Goal: Information Seeking & Learning: Learn about a topic

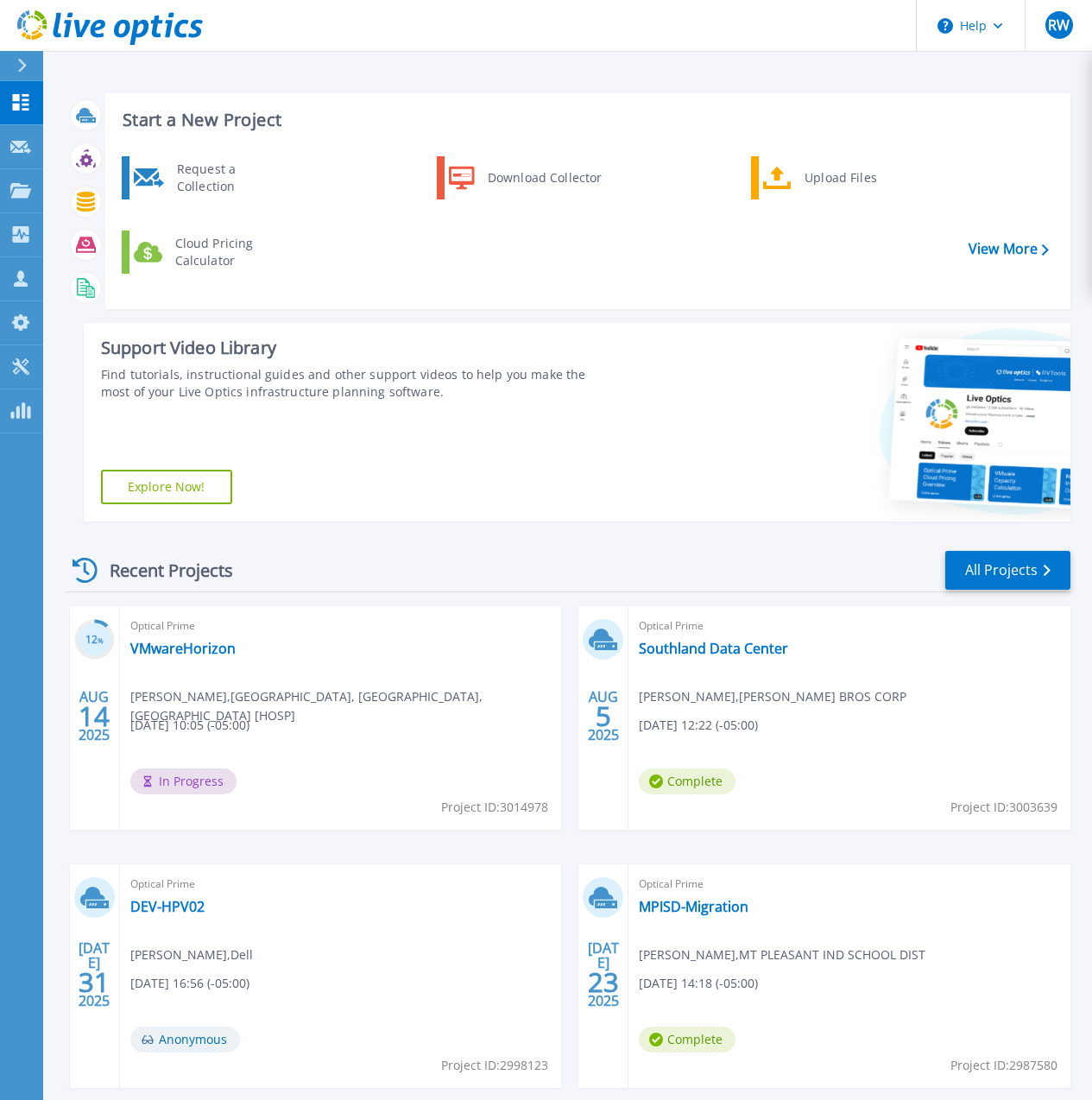
click at [571, 465] on div "Support Video Library Find tutorials, instructional guides and other support vi…" at bounding box center [349, 423] width 530 height 199
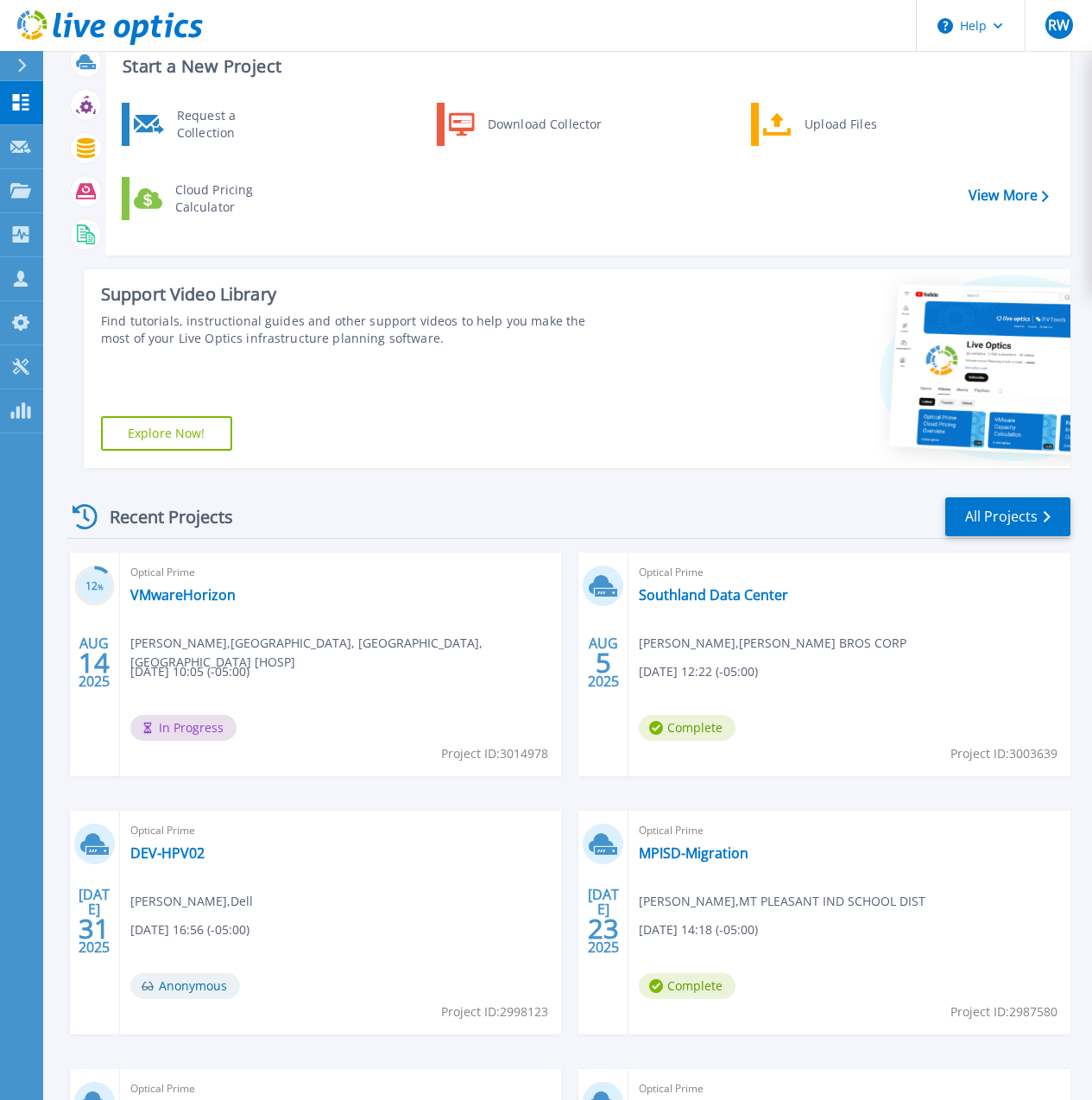
scroll to position [88, 0]
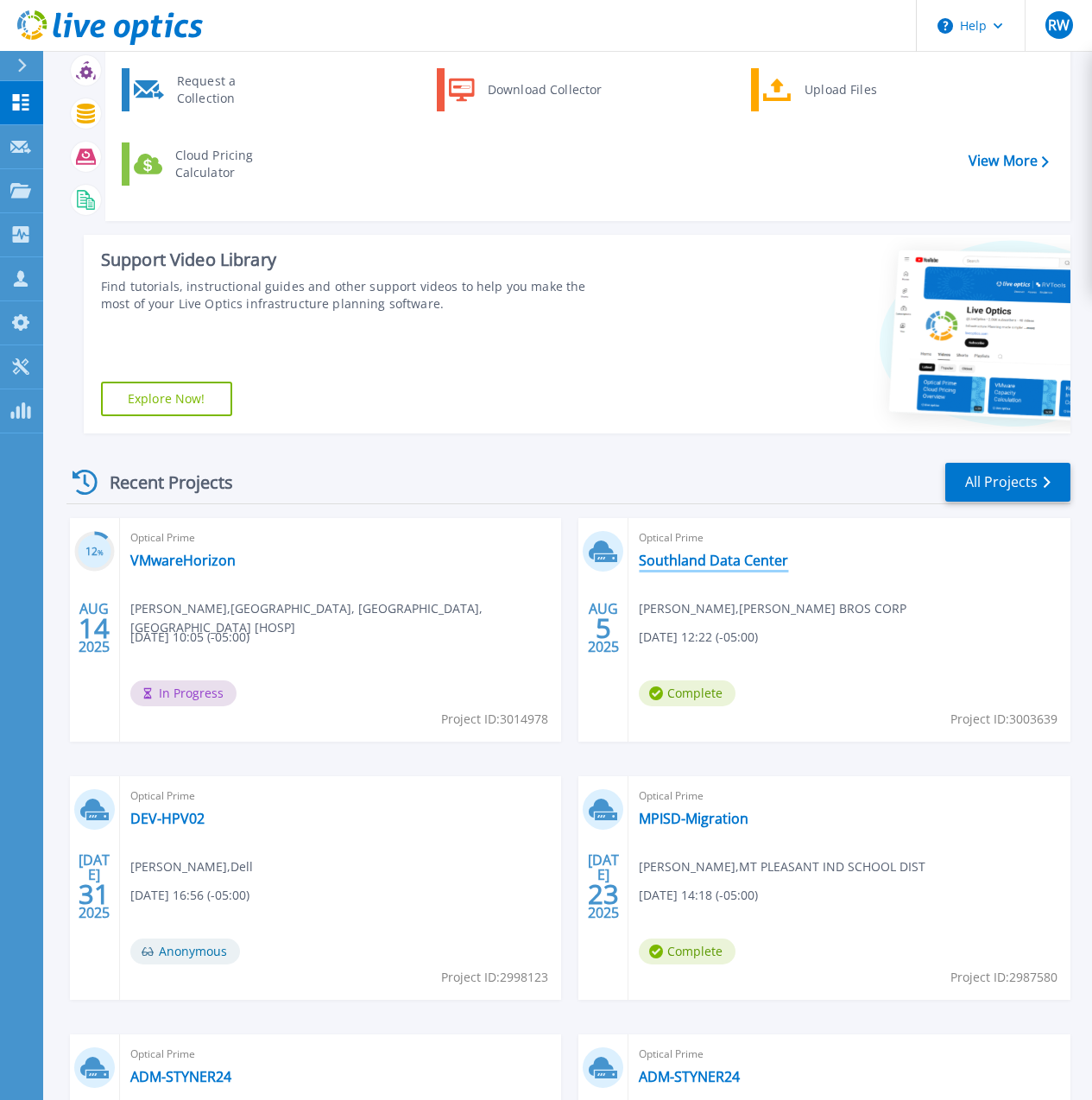
click at [639, 557] on link "Southland Data Center" at bounding box center [713, 561] width 149 height 17
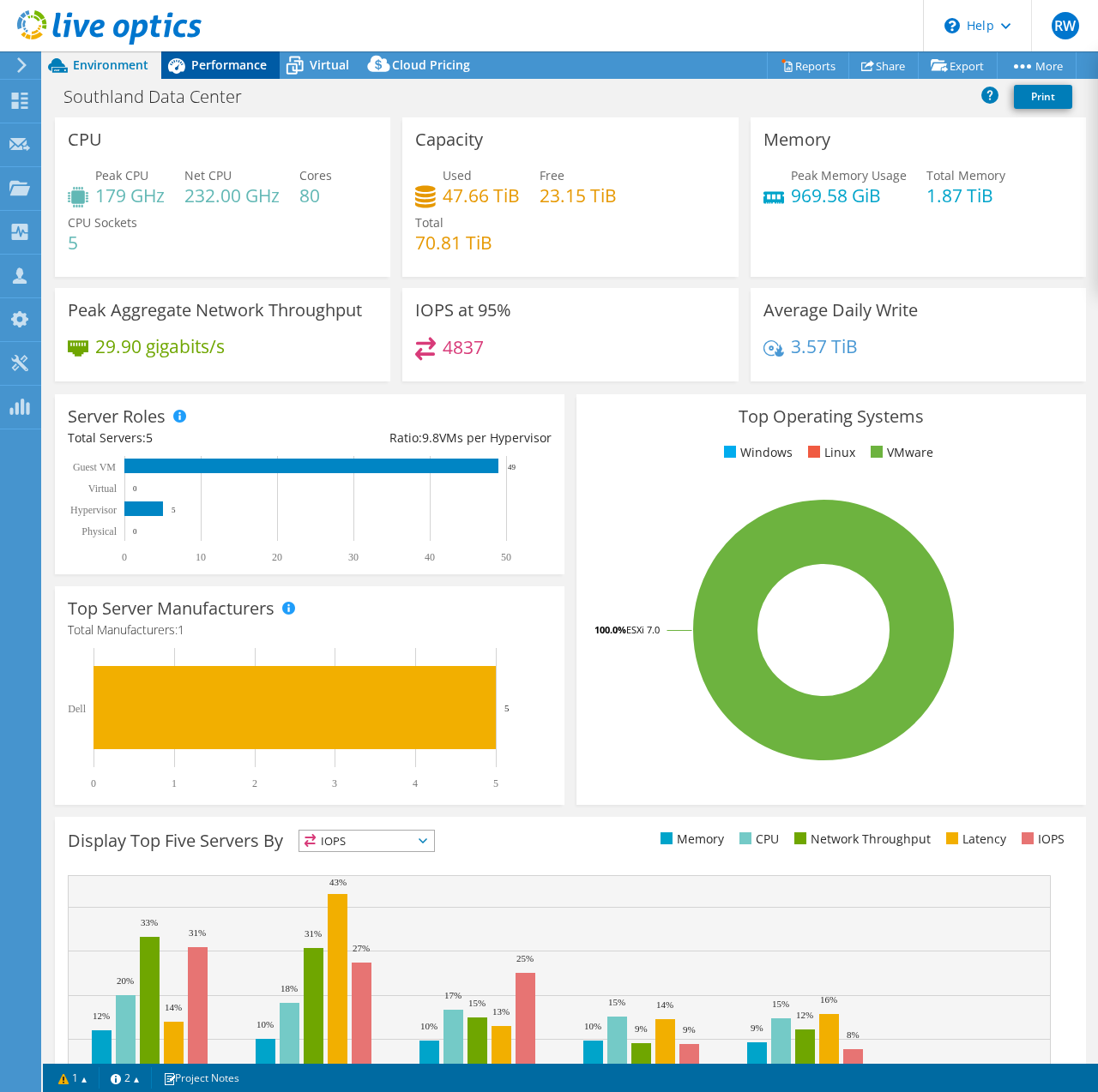
click at [220, 60] on span "Performance" at bounding box center [228, 65] width 75 height 16
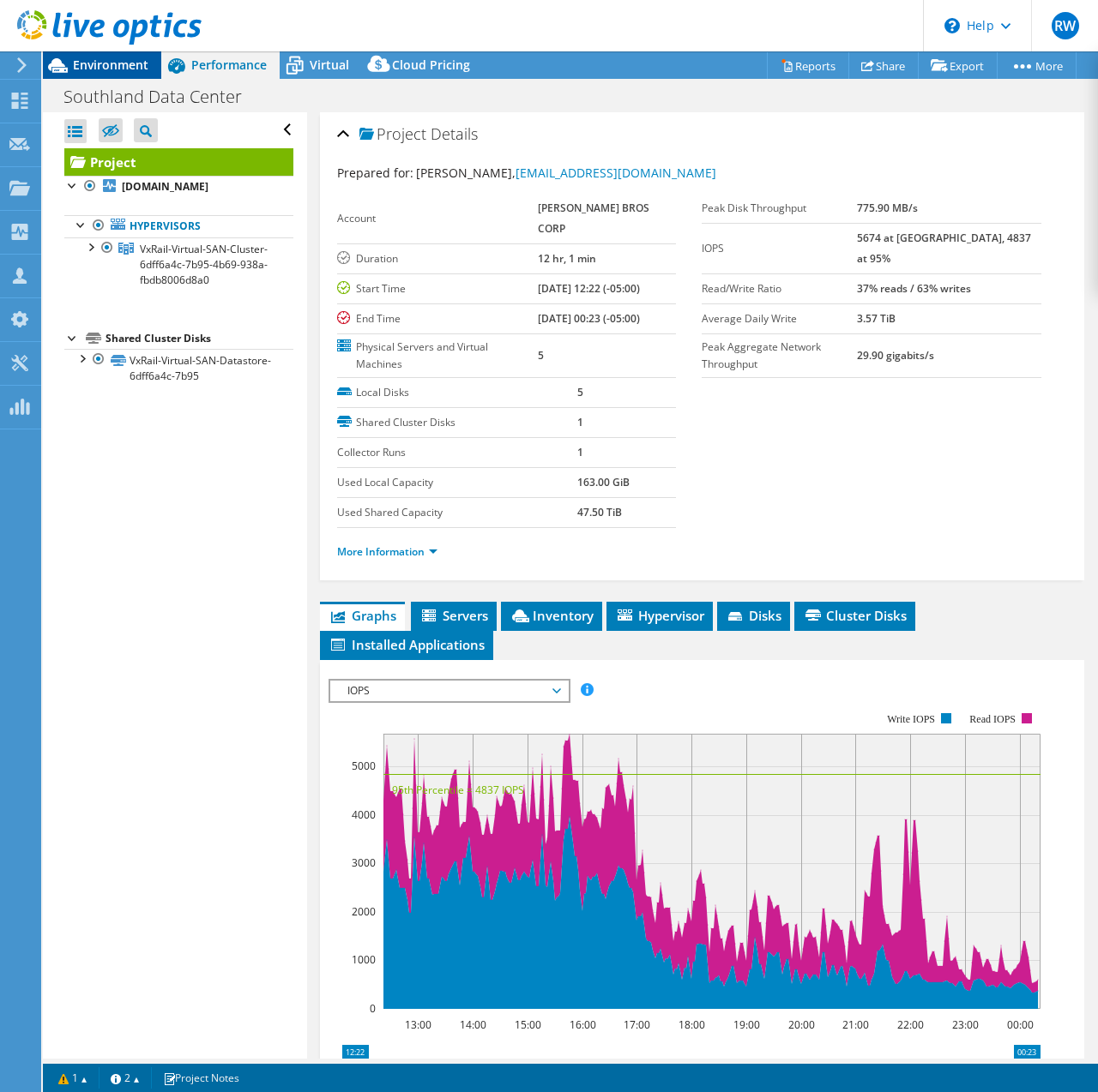
click at [104, 57] on span "Environment" at bounding box center [110, 65] width 75 height 16
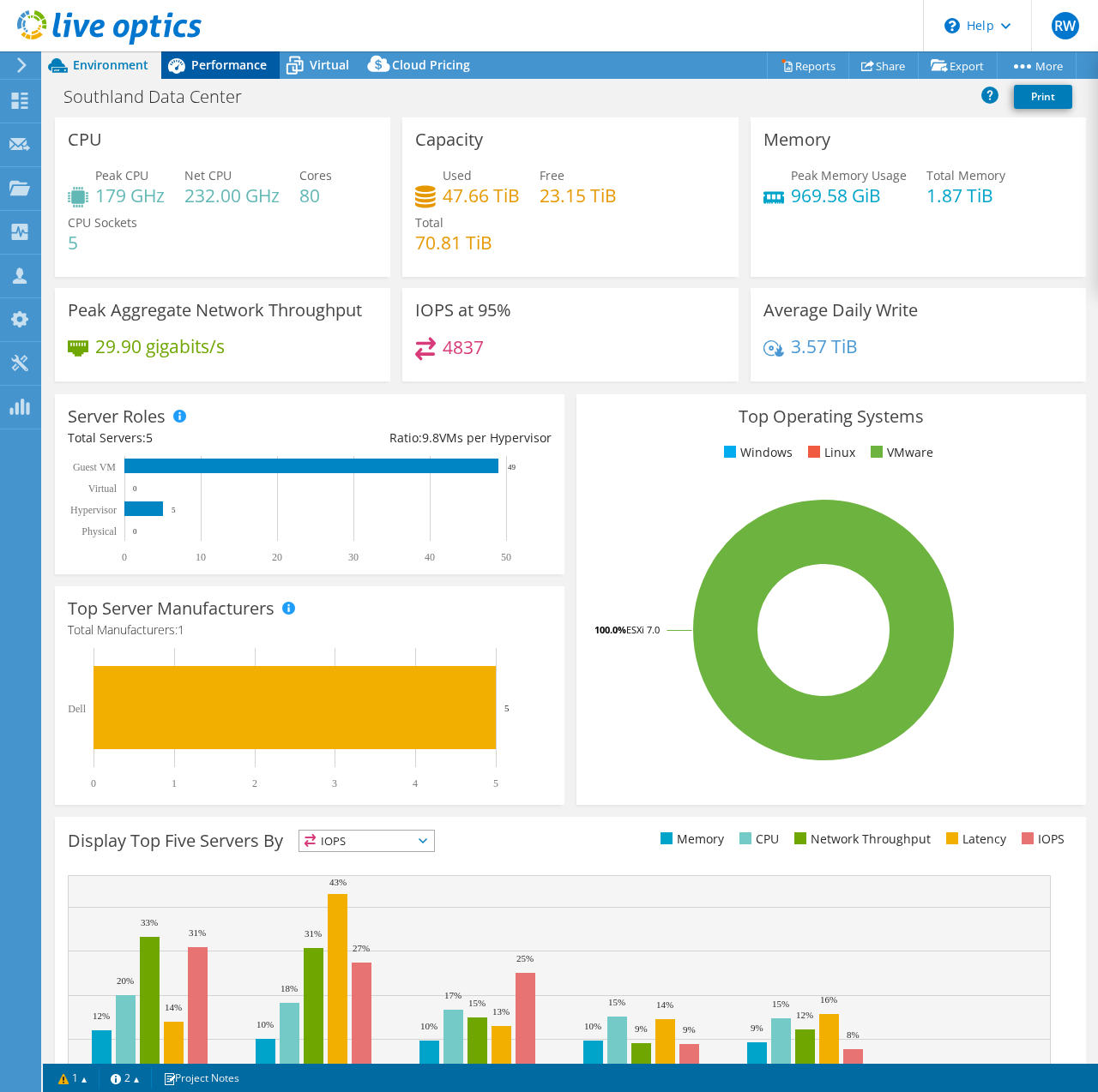
click at [252, 68] on span "Performance" at bounding box center [228, 65] width 75 height 16
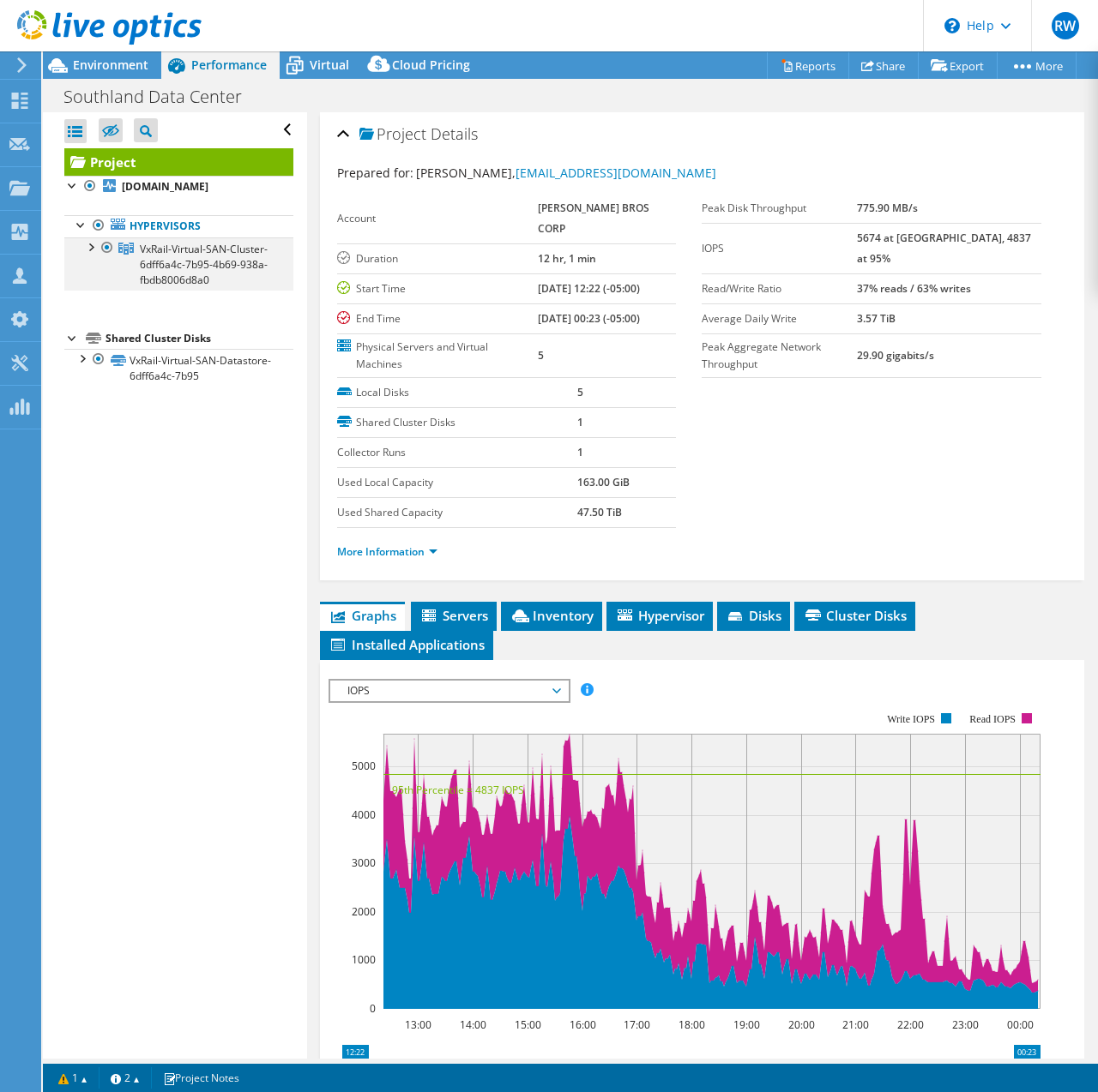
click at [89, 245] on div at bounding box center [90, 246] width 17 height 17
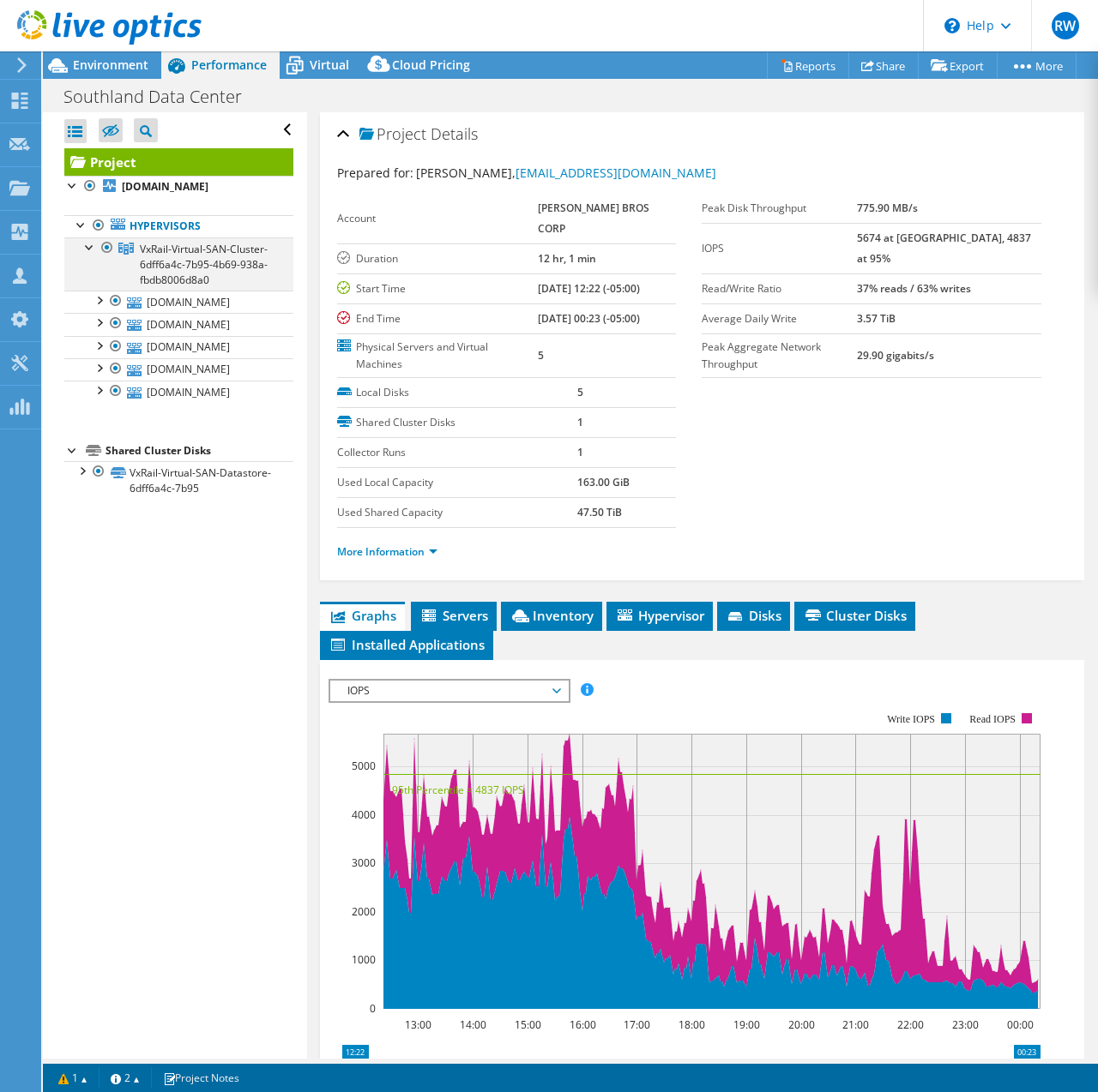
click at [89, 245] on div at bounding box center [90, 246] width 17 height 17
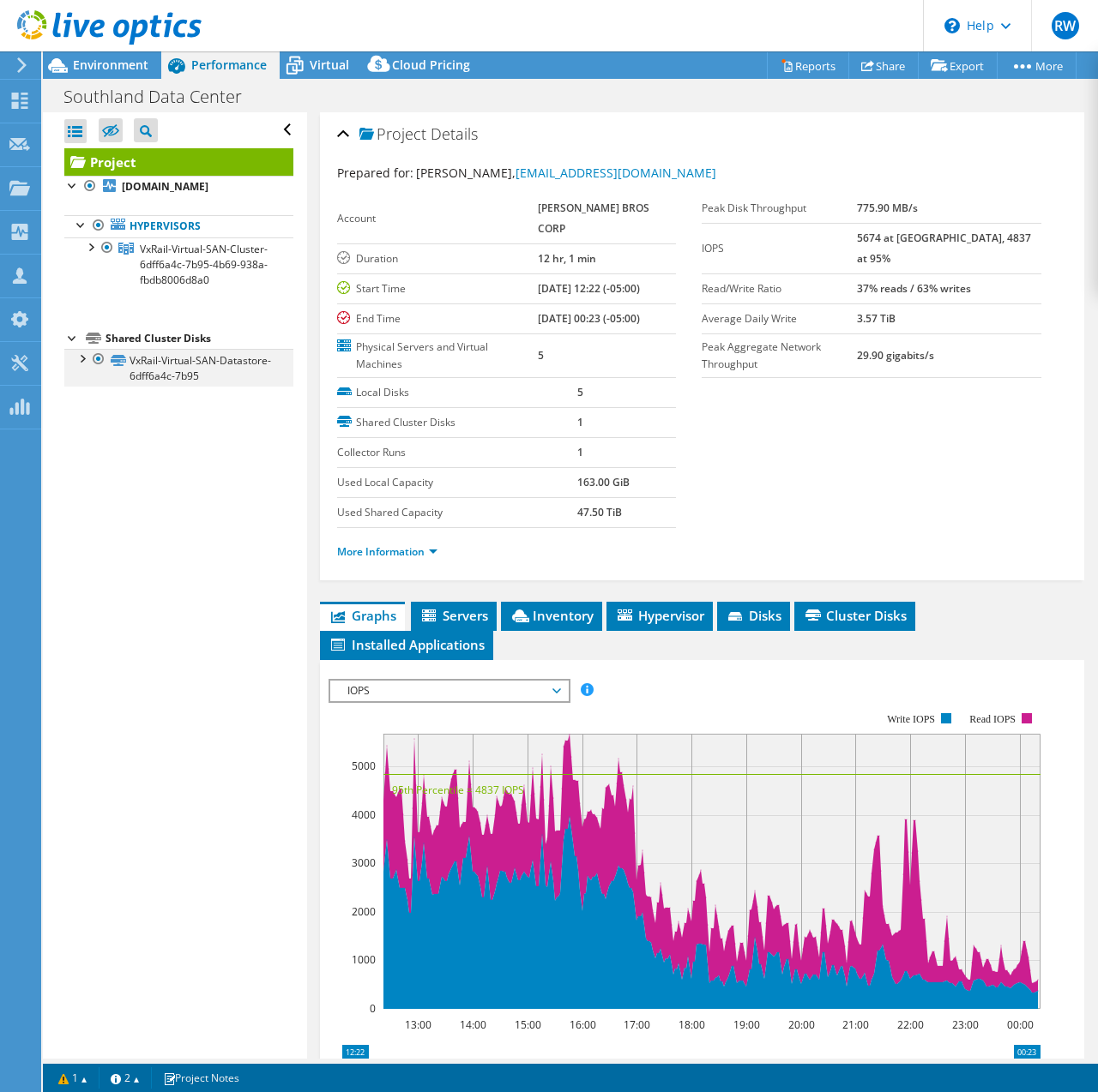
click at [83, 367] on div at bounding box center [82, 358] width 17 height 17
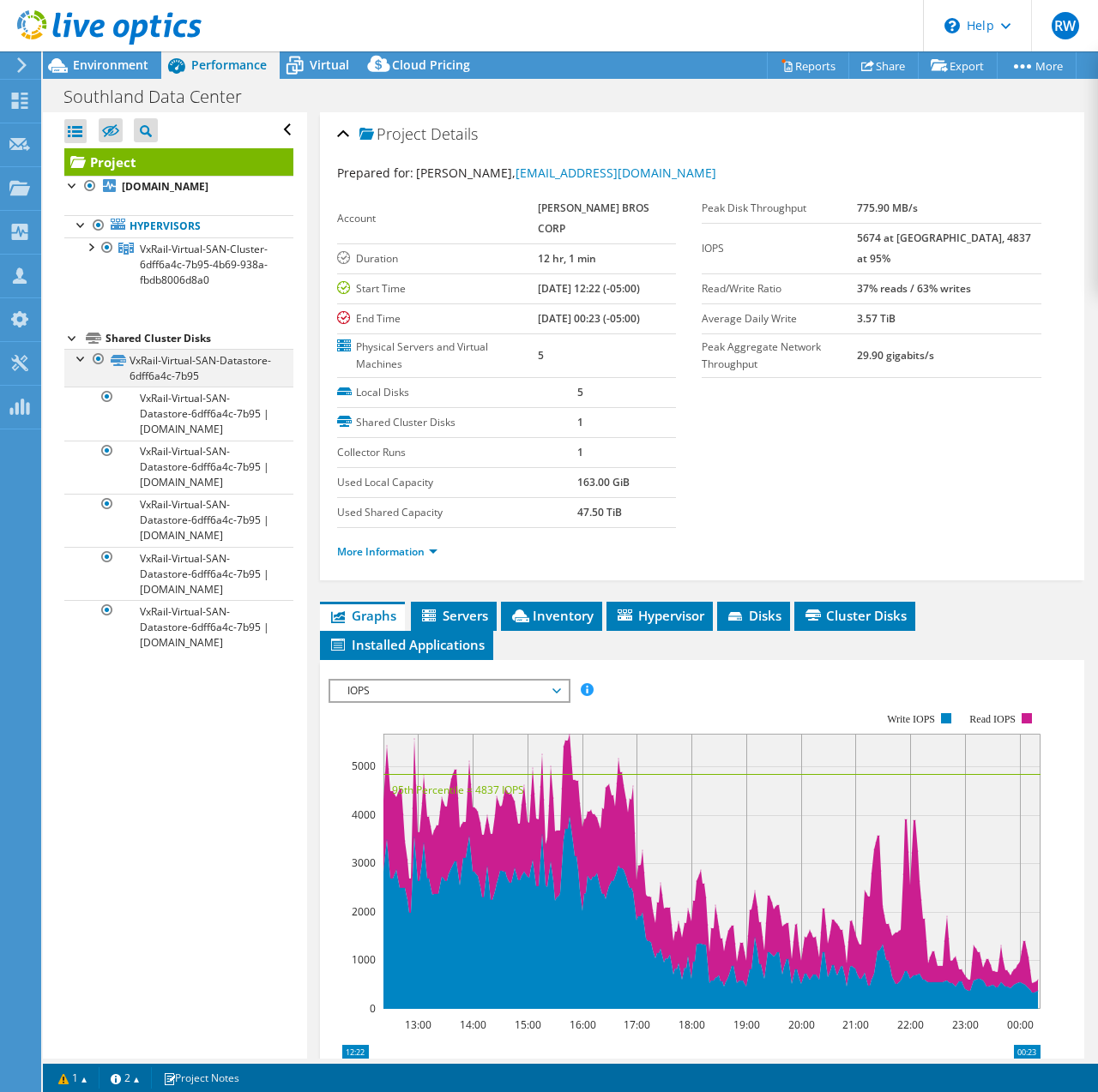
click at [83, 367] on div at bounding box center [82, 358] width 17 height 17
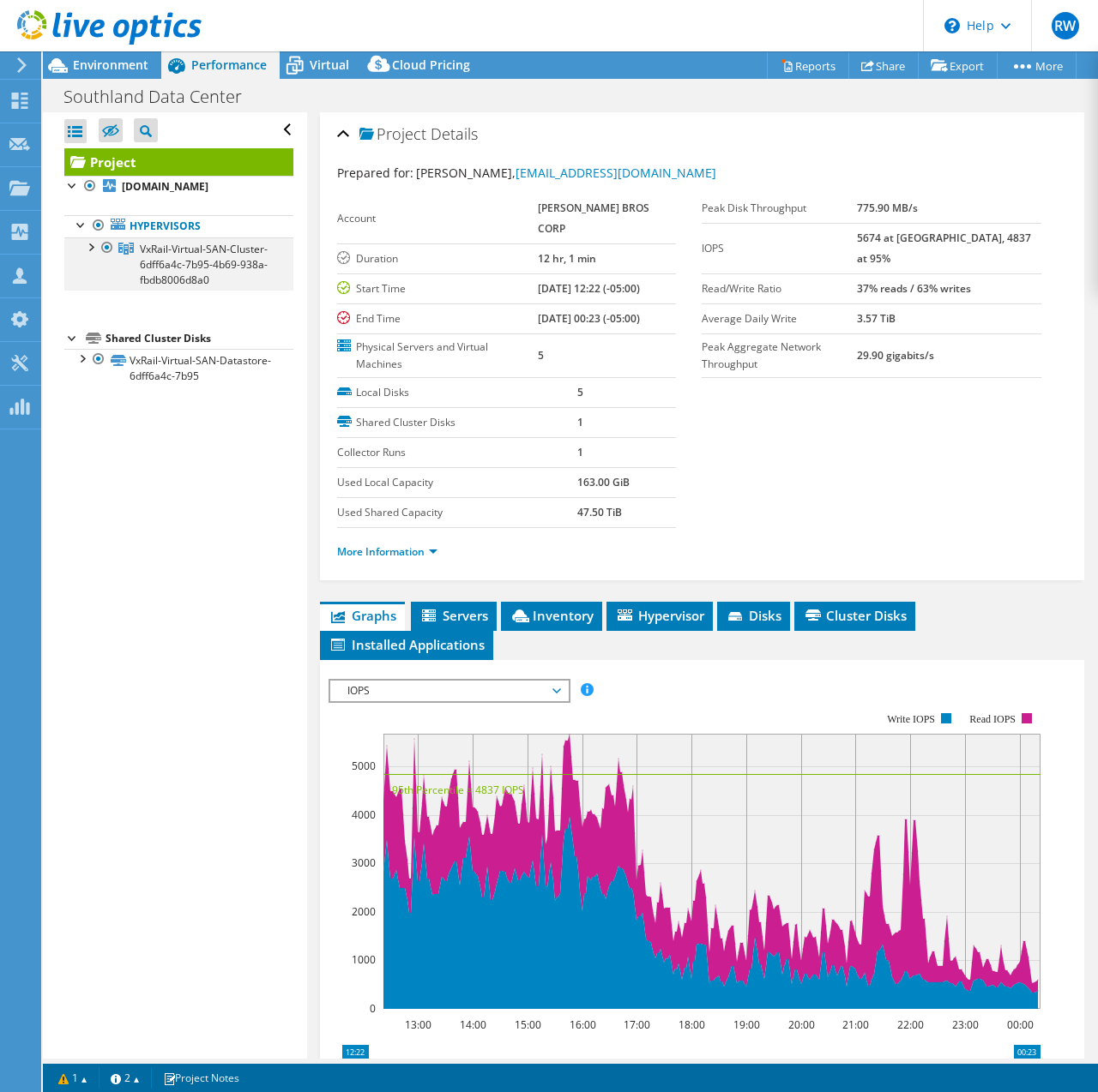
click at [90, 248] on div at bounding box center [90, 246] width 17 height 17
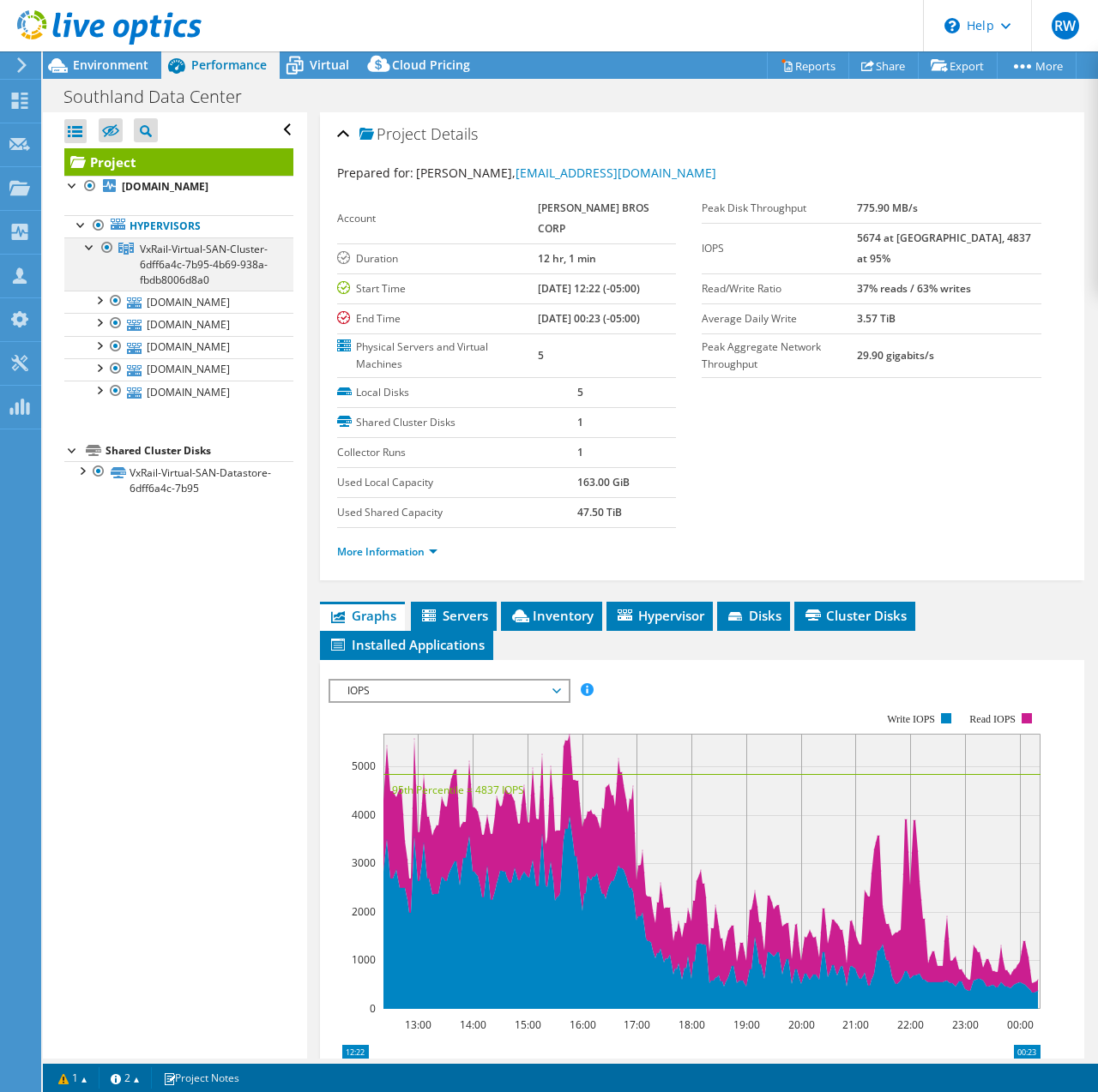
click at [90, 248] on div at bounding box center [90, 246] width 17 height 17
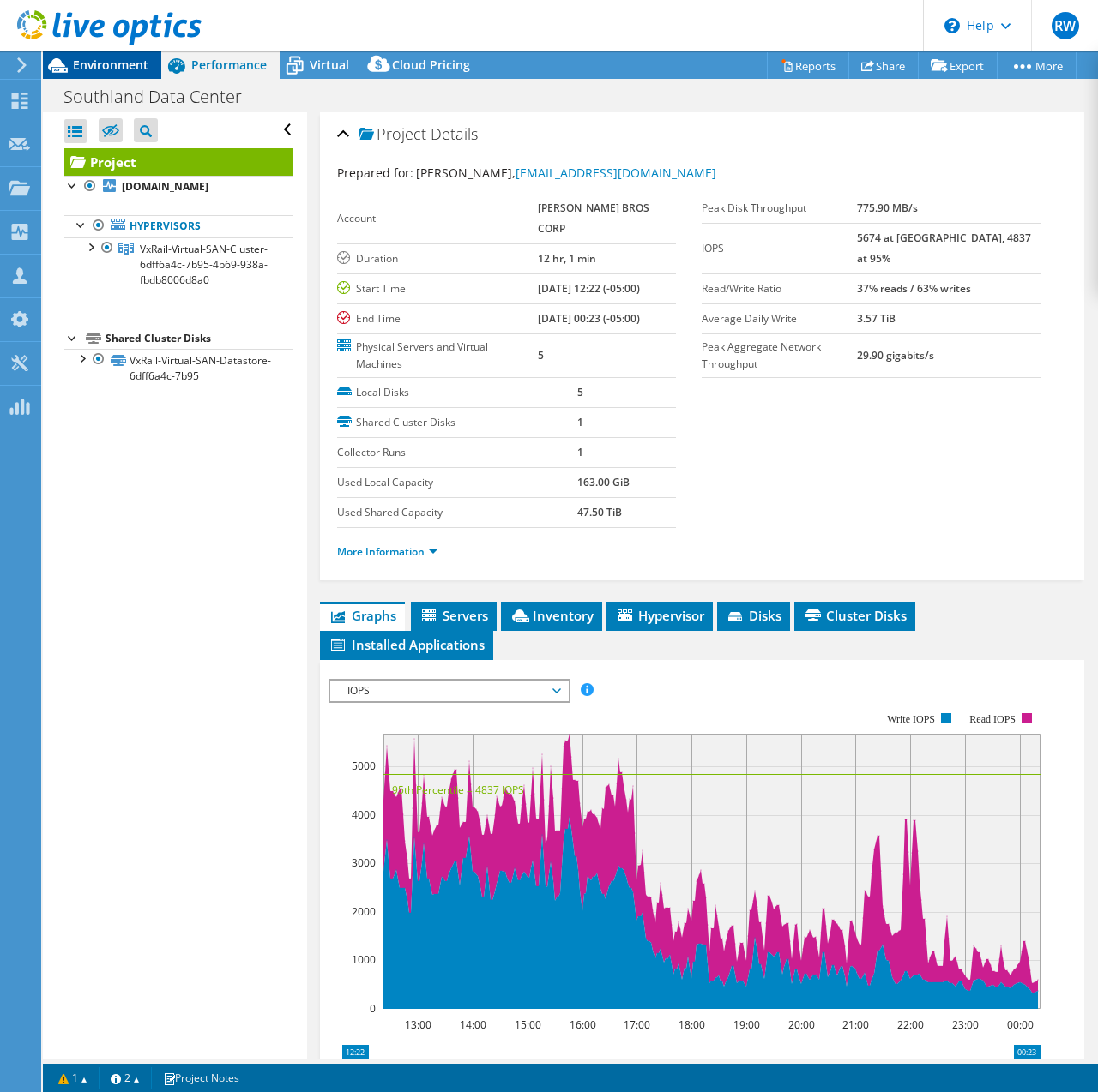
click at [120, 63] on span "Environment" at bounding box center [110, 65] width 75 height 16
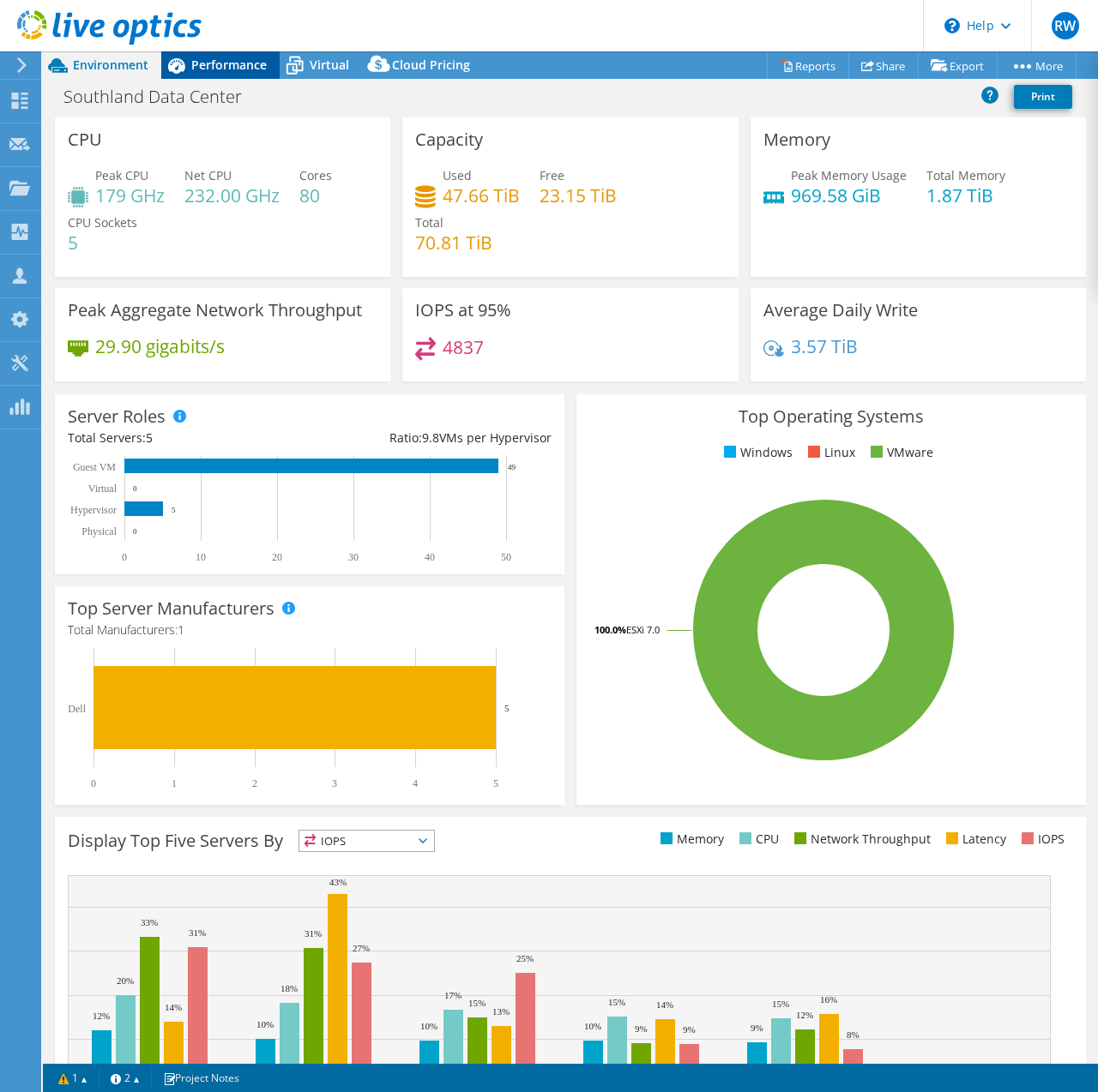
click at [211, 73] on div "Performance" at bounding box center [220, 65] width 119 height 28
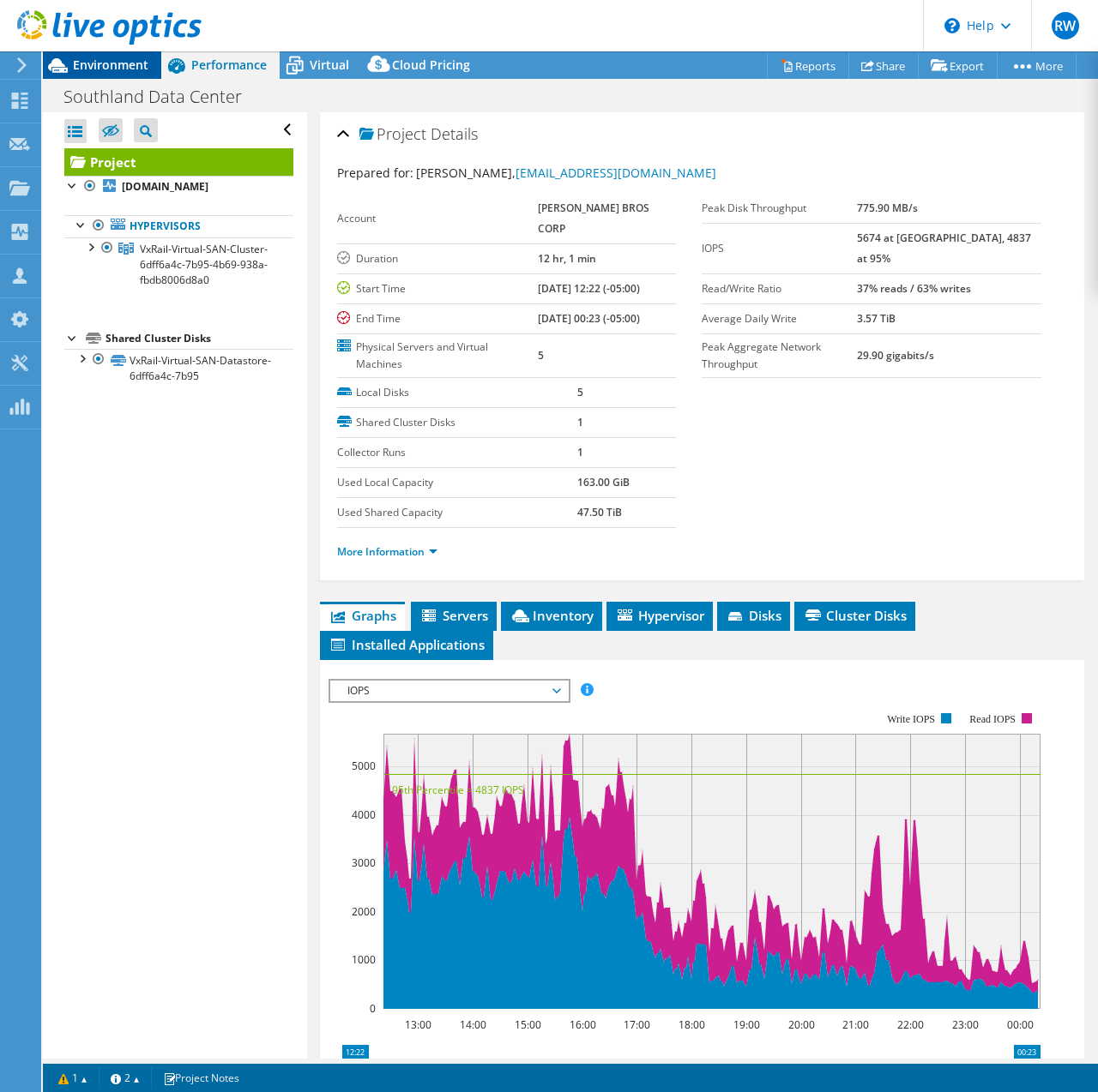
click at [104, 66] on span "Environment" at bounding box center [110, 65] width 75 height 16
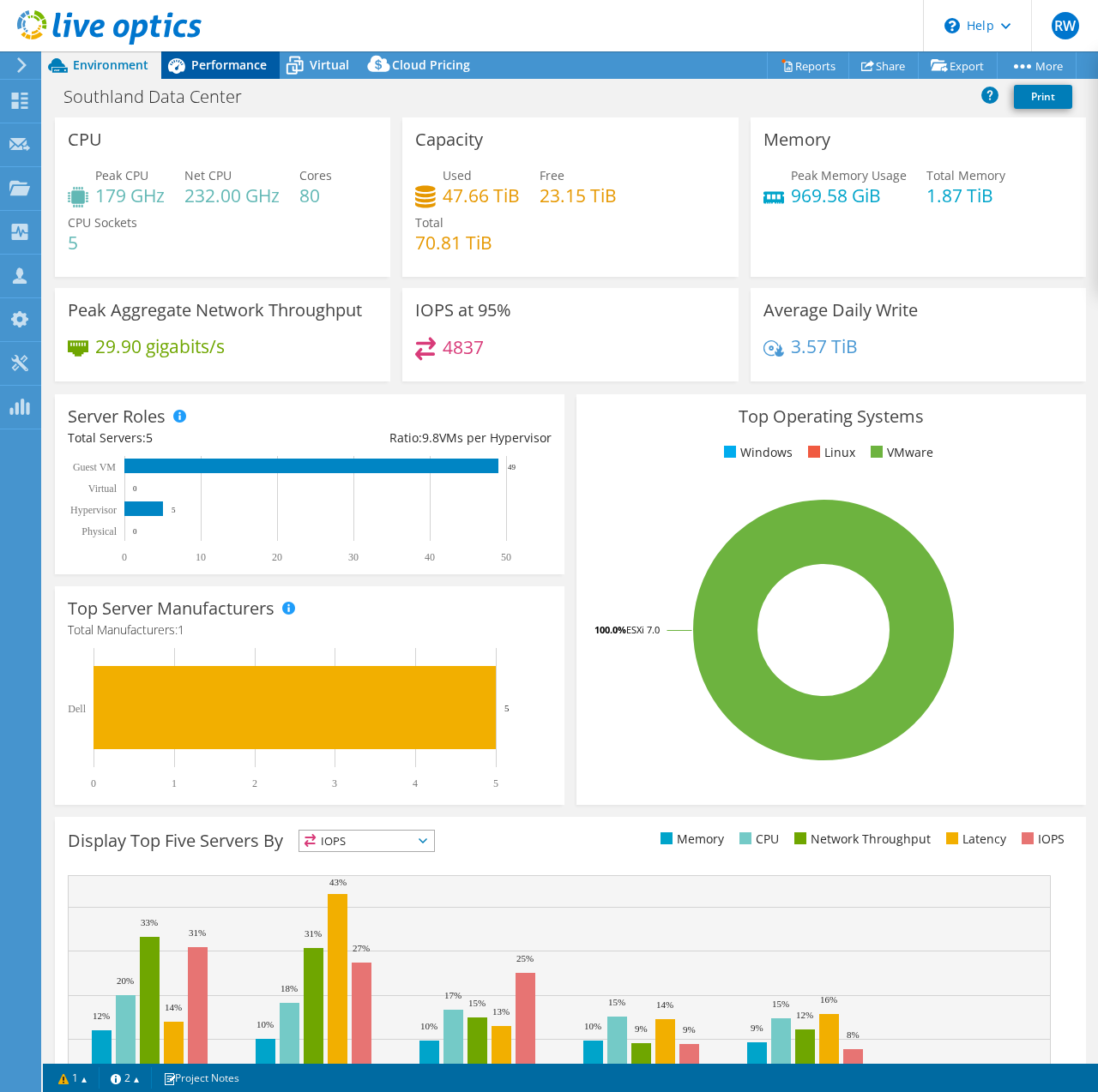
click at [189, 66] on icon at bounding box center [177, 66] width 30 height 30
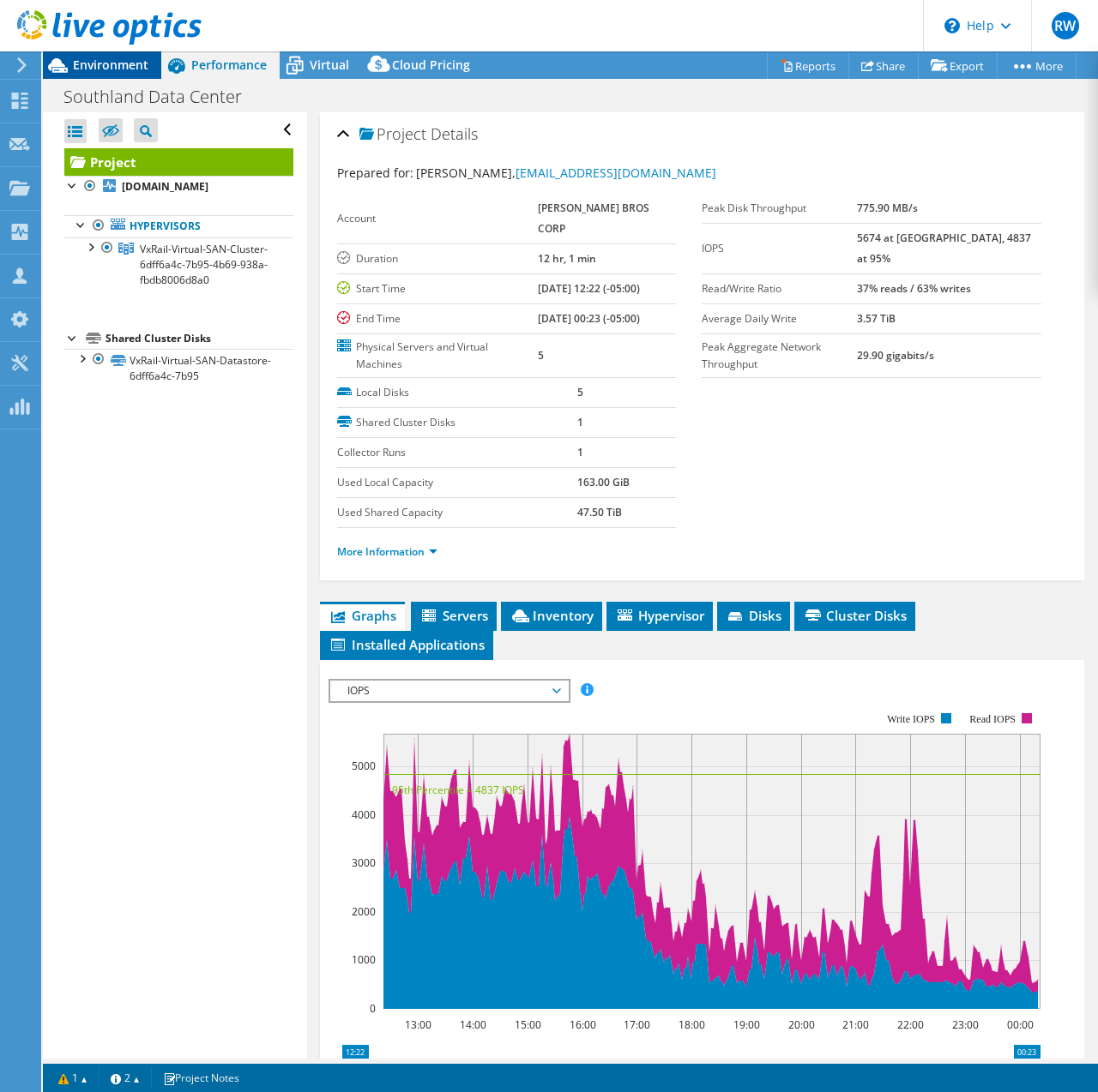
click at [85, 69] on span "Environment" at bounding box center [110, 65] width 75 height 16
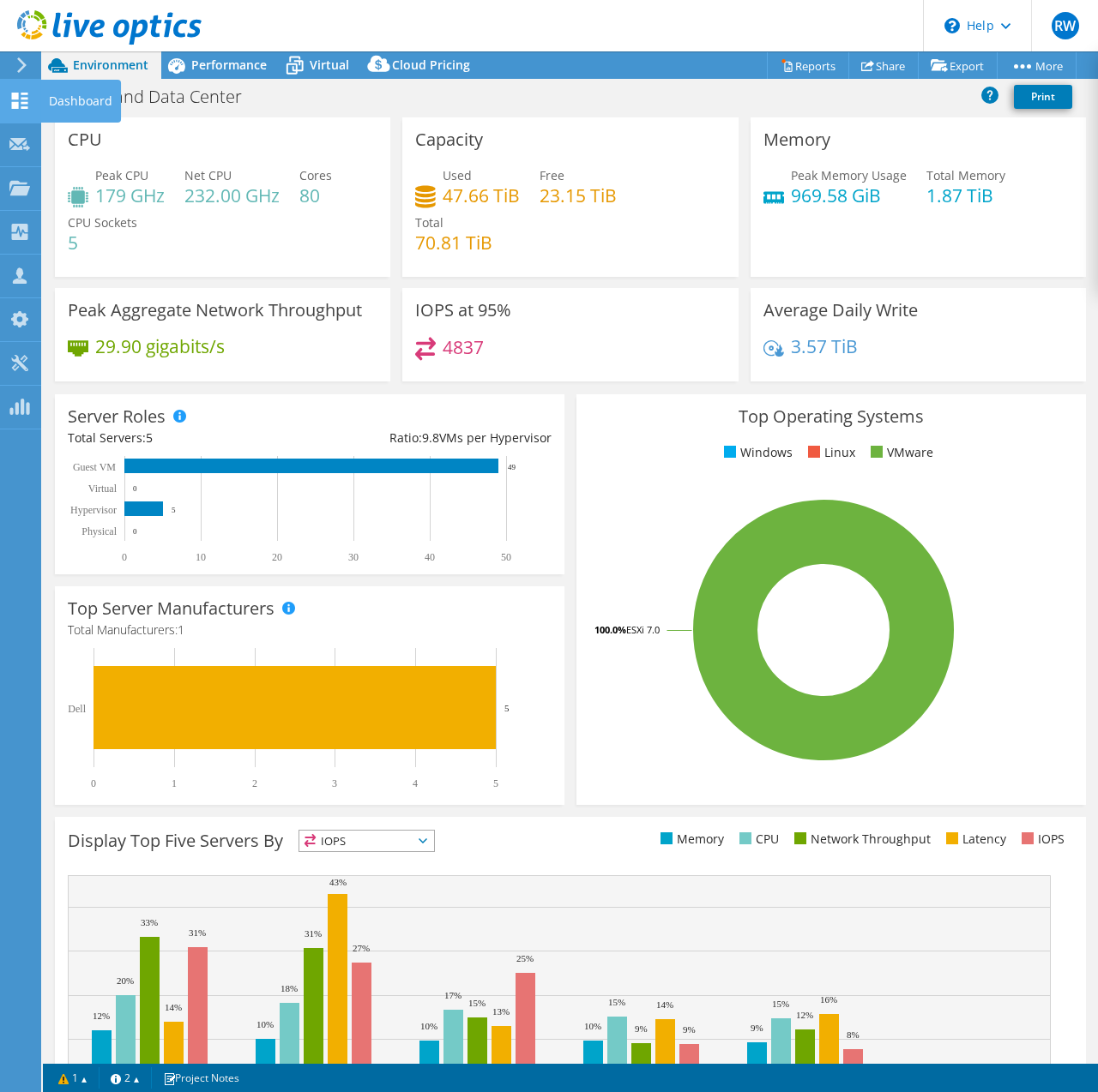
click at [28, 96] on icon at bounding box center [20, 101] width 21 height 16
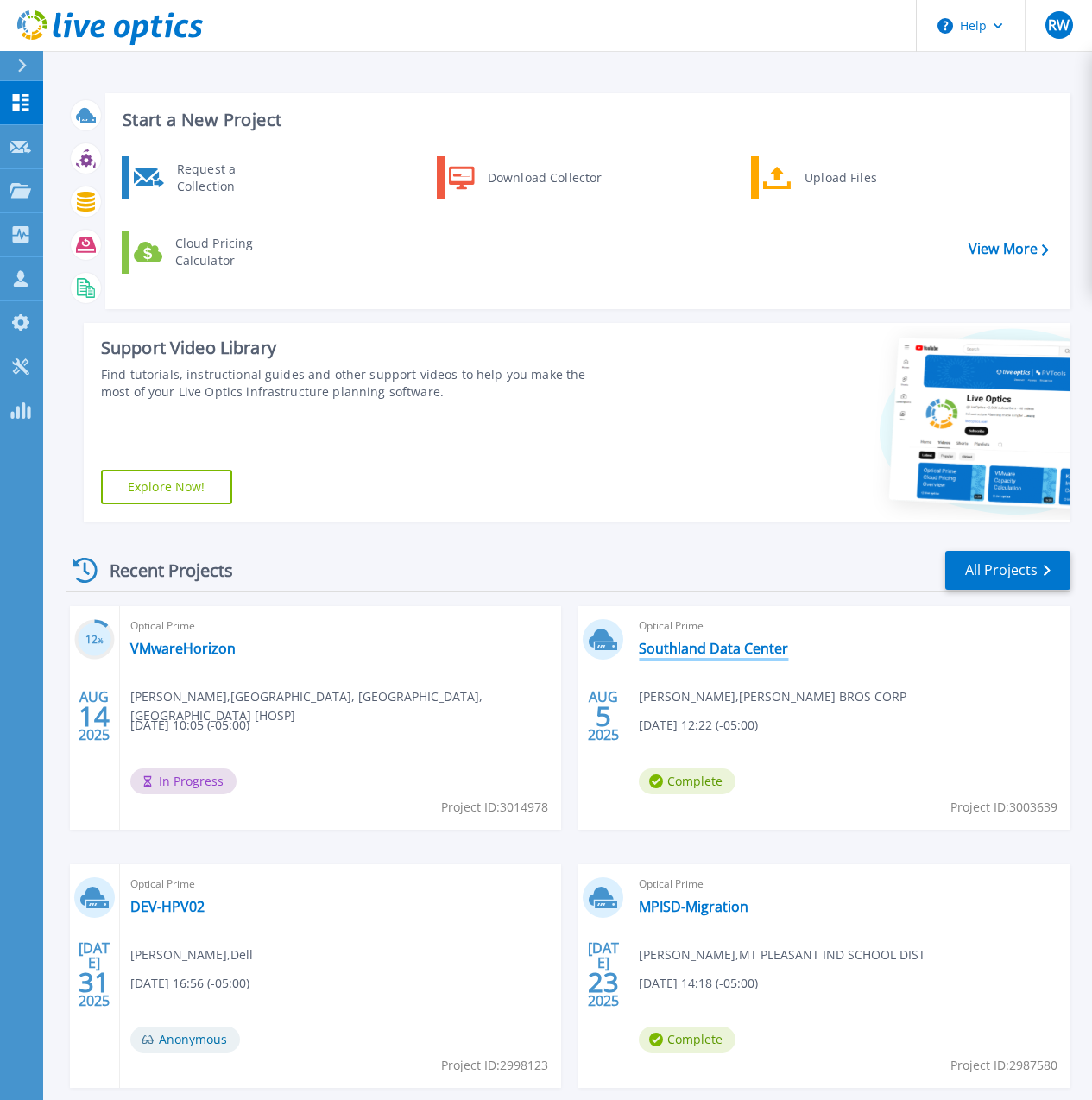
click at [639, 640] on link "Southland Data Center" at bounding box center [713, 649] width 149 height 17
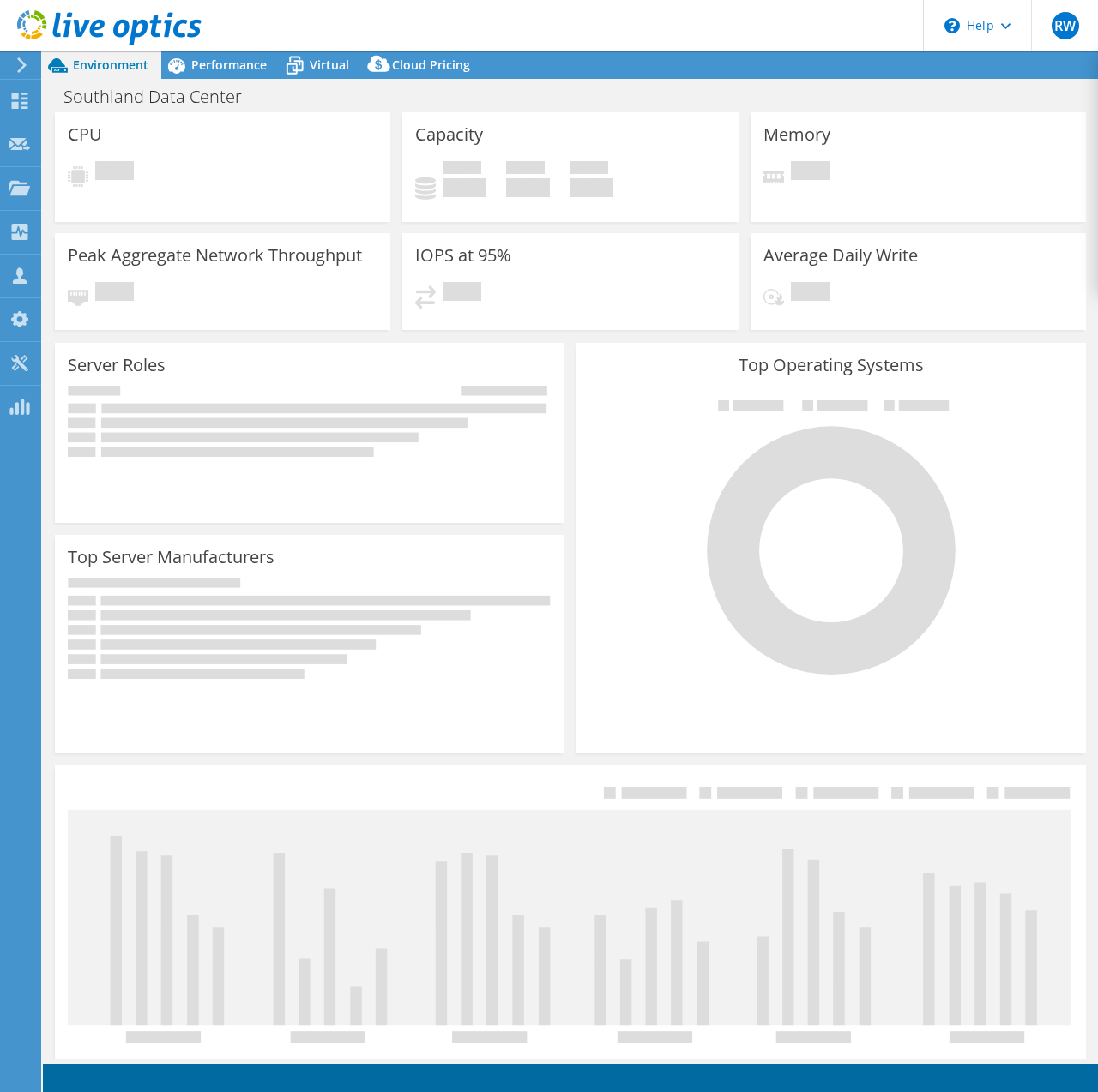
select select "USD"
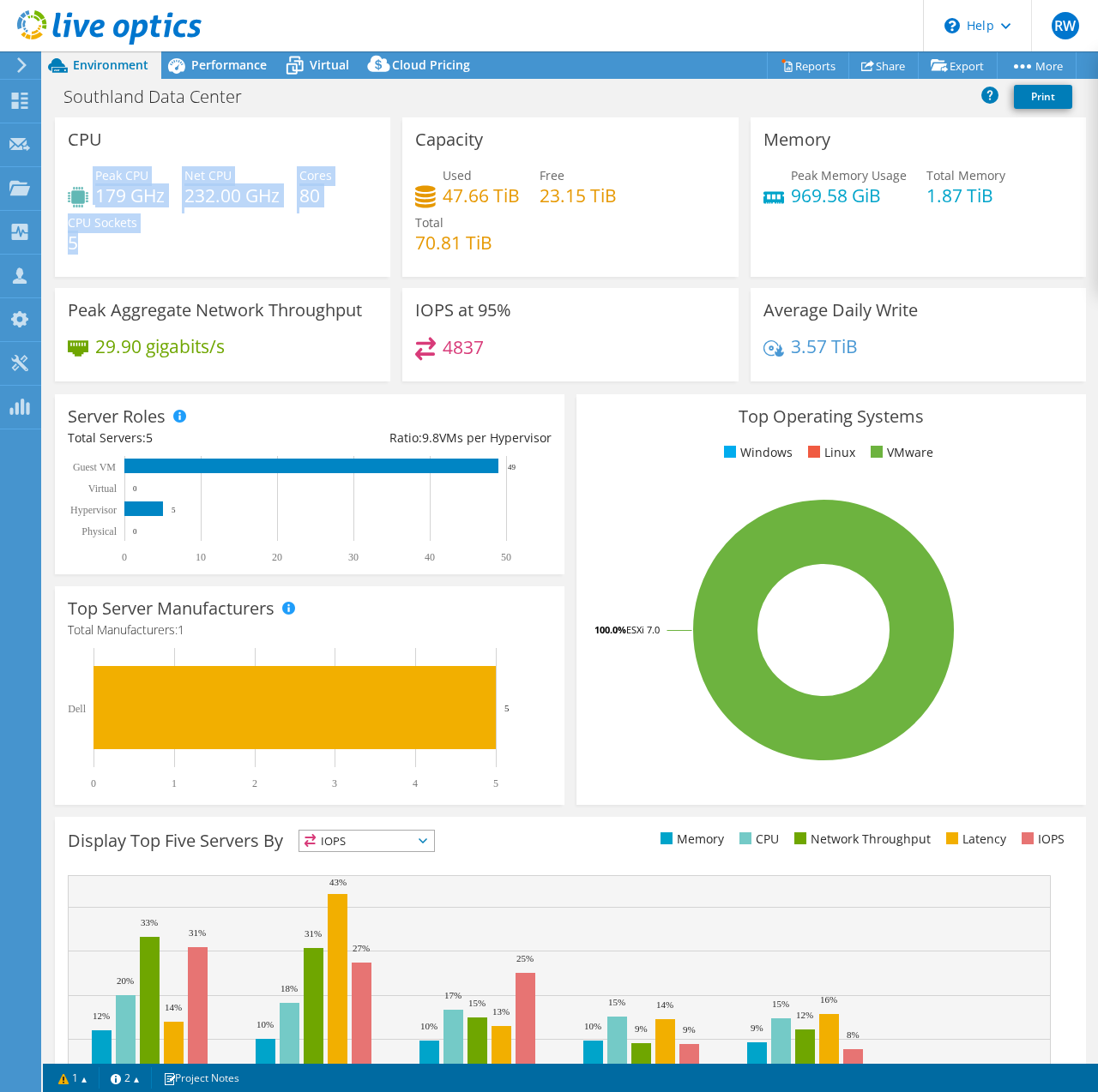
drag, startPoint x: 82, startPoint y: 252, endPoint x: 75, endPoint y: 205, distance: 47.5
click at [75, 205] on div "Peak CPU 179 GHz Net CPU 232.00 GHz Cores 80 CPU Sockets 5" at bounding box center [222, 217] width 310 height 103
click at [312, 256] on div "Peak CPU 179 GHz Net CPU 232.00 GHz Cores 80 CPU Sockets 5" at bounding box center [222, 217] width 310 height 103
click at [109, 248] on h4 "5" at bounding box center [102, 243] width 69 height 19
click at [971, 307] on div "Average Daily Write 3.57 TiB" at bounding box center [918, 334] width 335 height 93
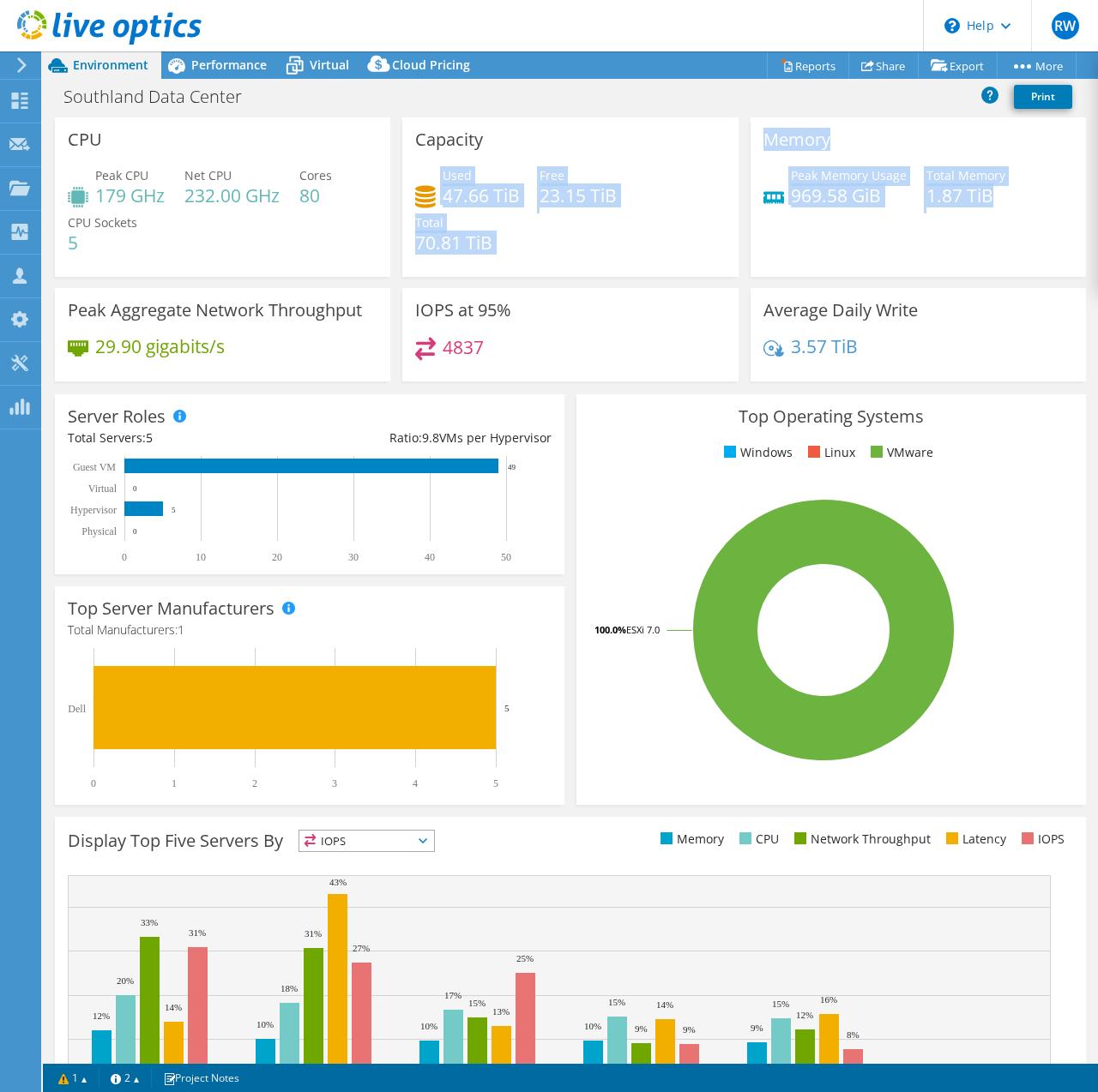
drag, startPoint x: 980, startPoint y: 194, endPoint x: 714, endPoint y: 124, distance: 275.1
click at [714, 124] on div "CPU Peak CPU 179 GHz Net CPU 232.00 GHz Cores 80 CPU Sockets 5 Capacity Used 47…" at bounding box center [570, 255] width 1043 height 275
click at [557, 236] on div "Used 47.66 TiB Free 23.15 TiB Total 70.81 TiB" at bounding box center [570, 217] width 310 height 103
drag, startPoint x: 65, startPoint y: 142, endPoint x: 988, endPoint y: 226, distance: 926.8
click at [988, 226] on div "CPU Peak CPU 179 GHz Net CPU 232.00 GHz Cores 80 CPU Sockets 5 Capacity Used 47…" at bounding box center [570, 255] width 1043 height 275
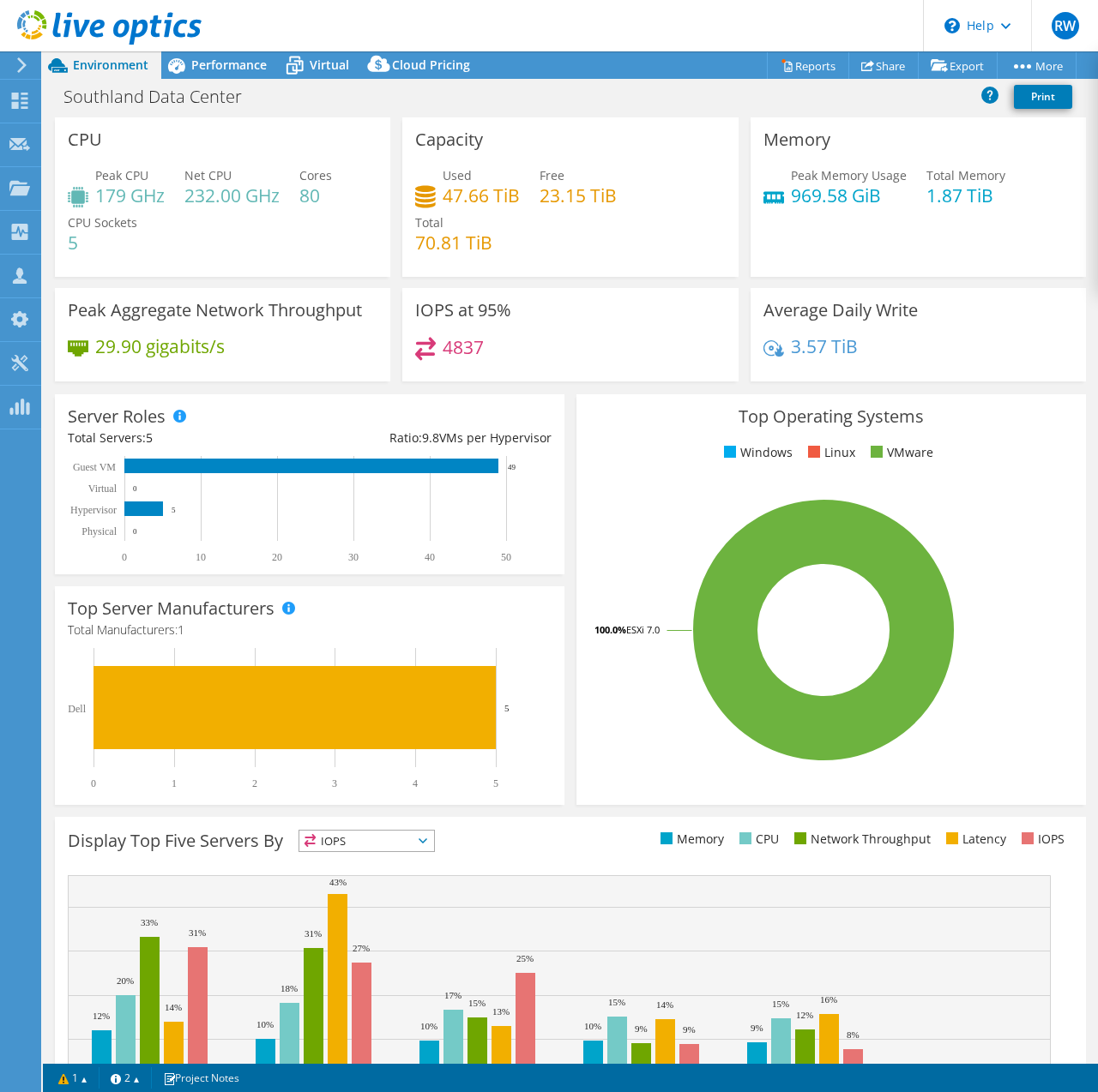
click at [988, 226] on div "Memory Peak Memory Usage 969.58 GiB Total Memory 1.87 TiB" at bounding box center [918, 198] width 335 height 160
drag, startPoint x: 925, startPoint y: 455, endPoint x: 734, endPoint y: 425, distance: 193.3
click at [729, 445] on ul "Windows Linux VMware" at bounding box center [830, 453] width 483 height 20
click at [738, 408] on h3 "Top Operating Systems" at bounding box center [830, 417] width 483 height 19
drag, startPoint x: 729, startPoint y: 410, endPoint x: 975, endPoint y: 456, distance: 250.3
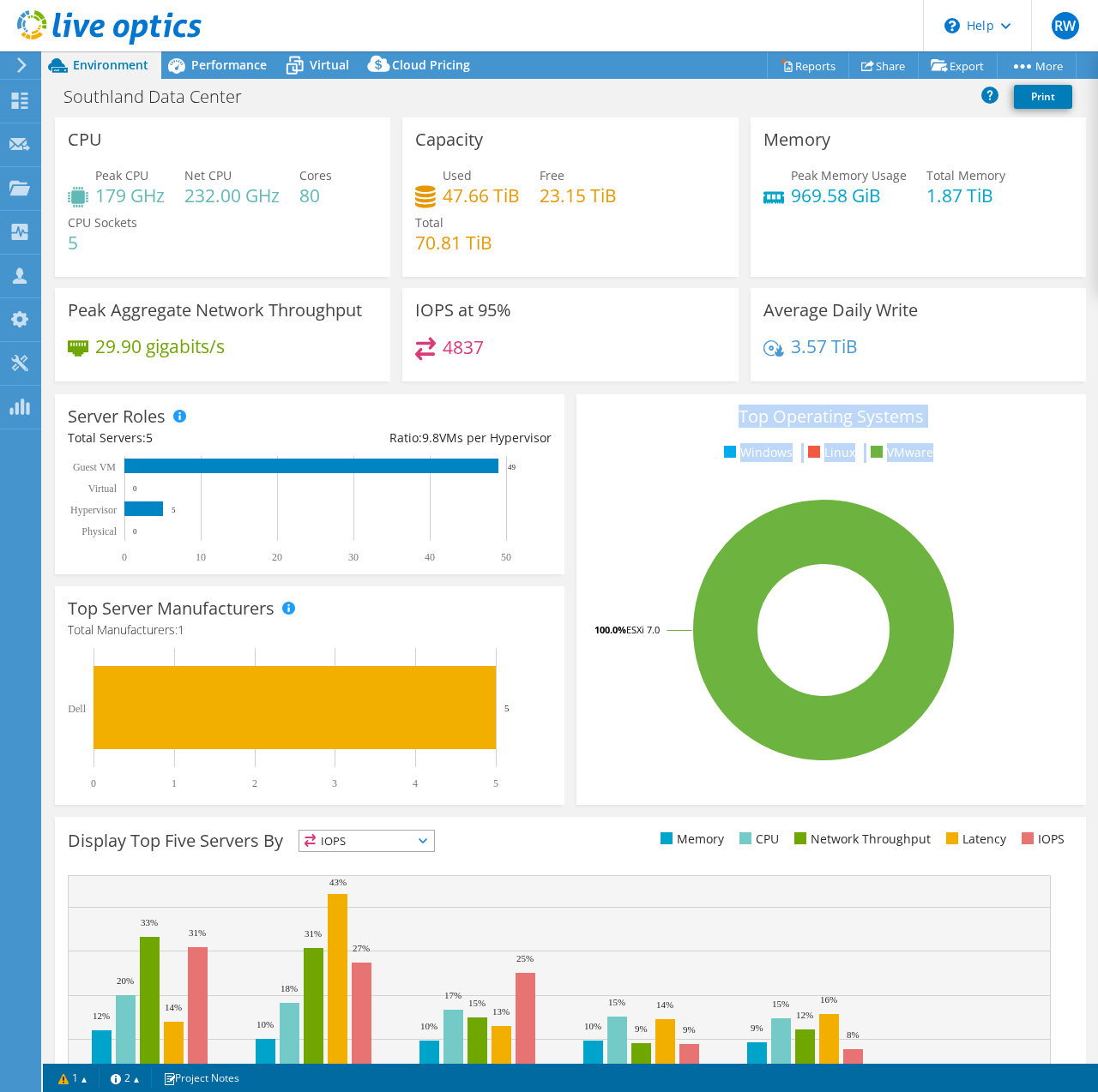
click at [975, 456] on div "Top Operating Systems Windows Linux VMware 100.0% ESXi 7.0" at bounding box center [831, 599] width 509 height 411
click at [975, 456] on ul "Windows Linux VMware" at bounding box center [830, 453] width 483 height 20
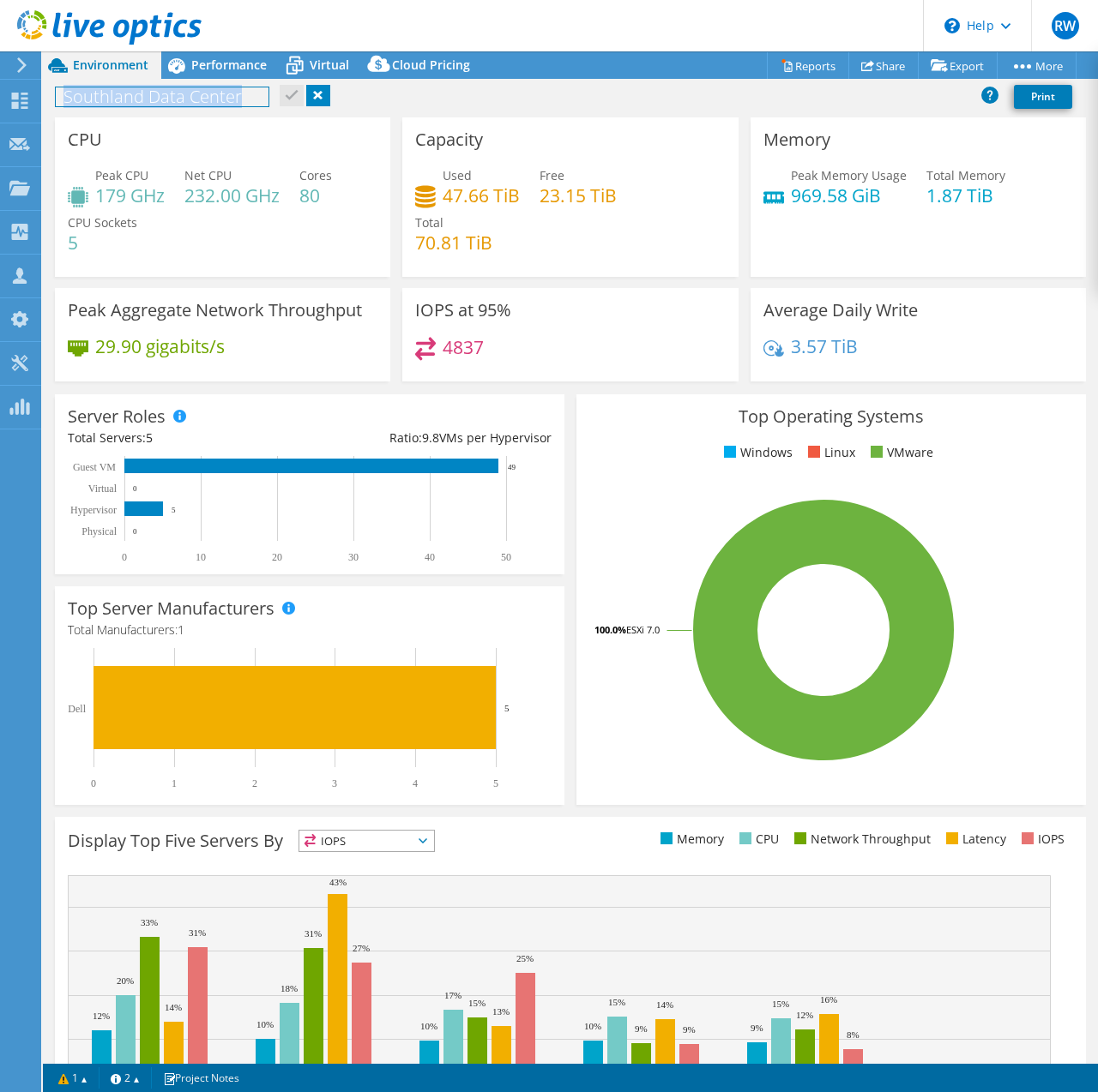
drag, startPoint x: 65, startPoint y: 94, endPoint x: 539, endPoint y: 382, distance: 554.6
click at [539, 382] on div "Project Actions Project Actions Reports Share Export vSAN ReadyNode Sizer" at bounding box center [570, 572] width 1055 height 1041
click at [539, 382] on div "IOPS at 95% 4837" at bounding box center [570, 340] width 348 height 104
